Goal: Task Accomplishment & Management: Manage account settings

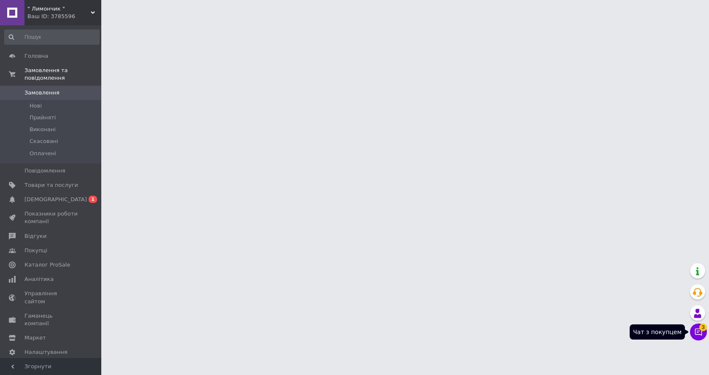
click at [700, 329] on span "3" at bounding box center [703, 328] width 8 height 8
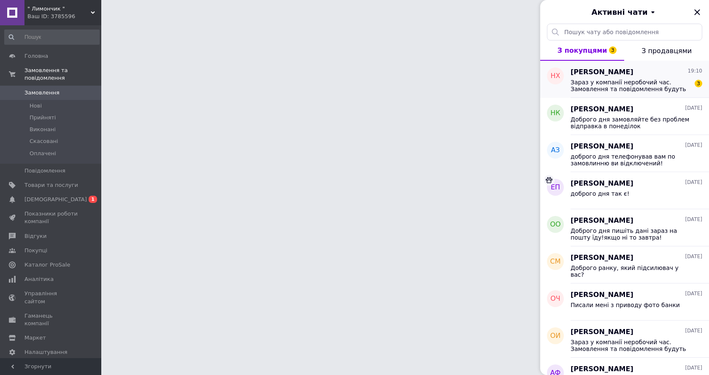
click at [619, 76] on div "[PERSON_NAME] 19:10" at bounding box center [636, 72] width 132 height 10
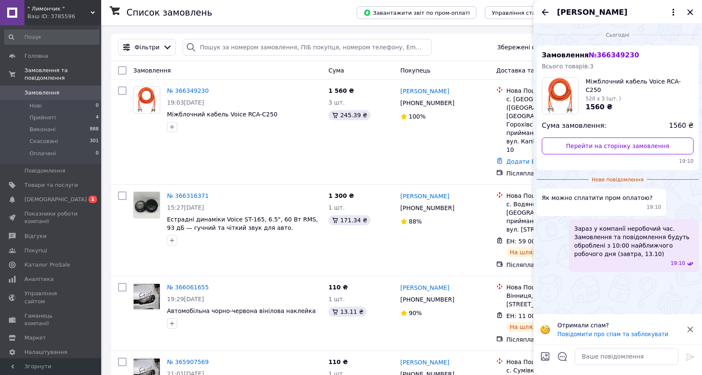
click at [693, 330] on icon at bounding box center [691, 329] width 10 height 10
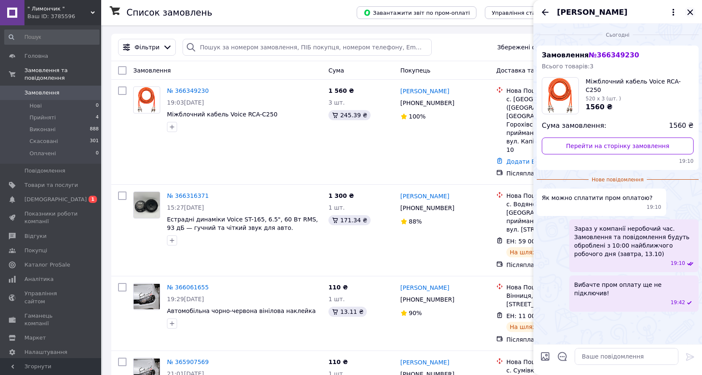
click at [689, 10] on icon "Закрити" at bounding box center [691, 12] width 10 height 10
